Goal: Task Accomplishment & Management: Manage account settings

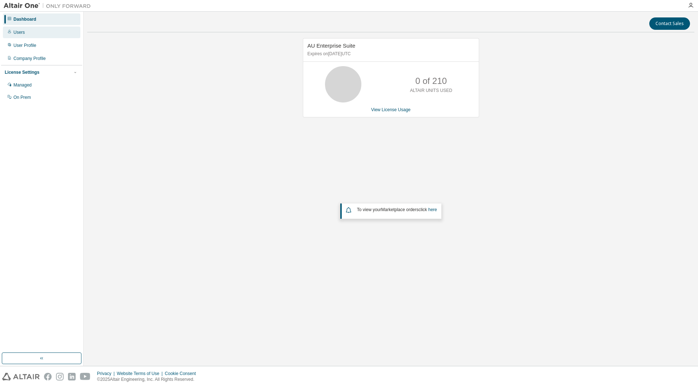
click at [19, 33] on div "Users" at bounding box center [18, 32] width 11 height 6
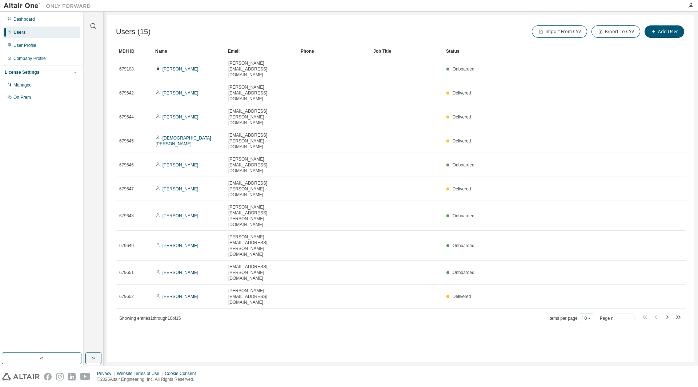
click at [593, 314] on div "10" at bounding box center [586, 318] width 13 height 9
click at [590, 318] on icon "button" at bounding box center [589, 318] width 2 height 1
click at [591, 213] on div "20" at bounding box center [610, 214] width 58 height 9
